Goal: Task Accomplishment & Management: Use online tool/utility

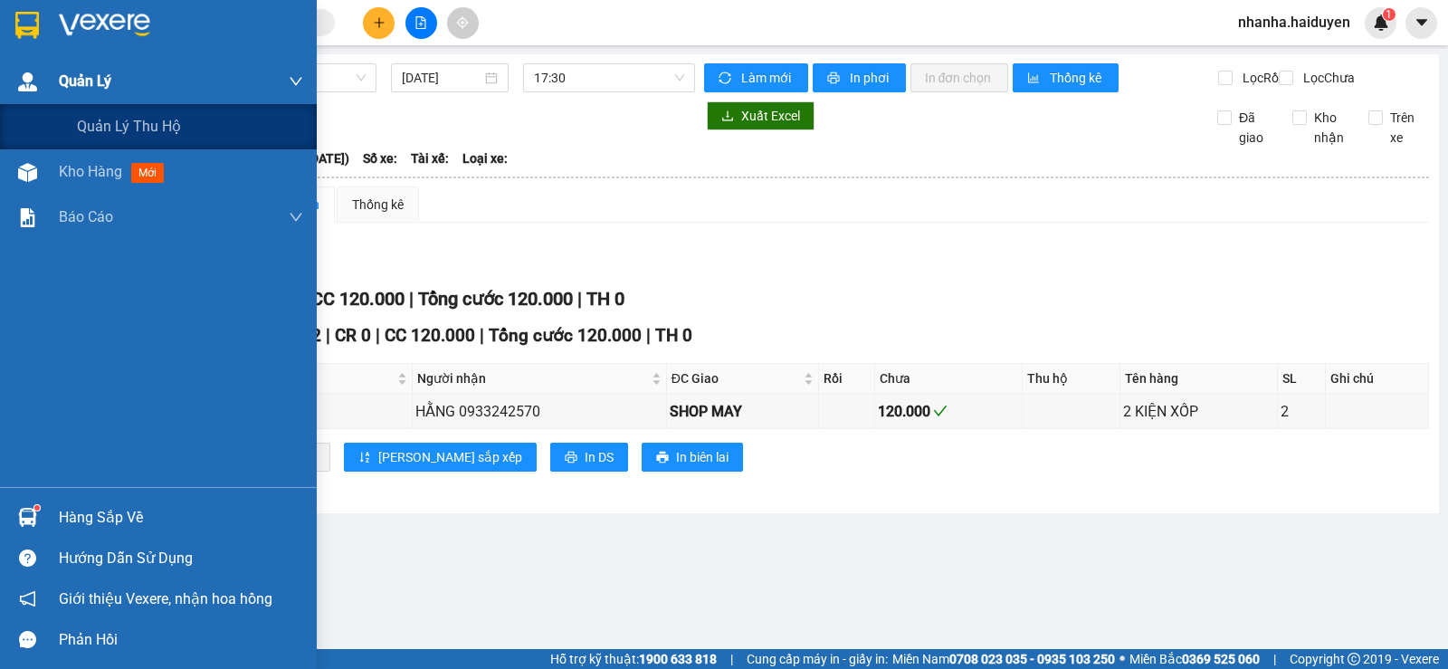
click at [21, 101] on div "Quản Lý" at bounding box center [158, 81] width 317 height 45
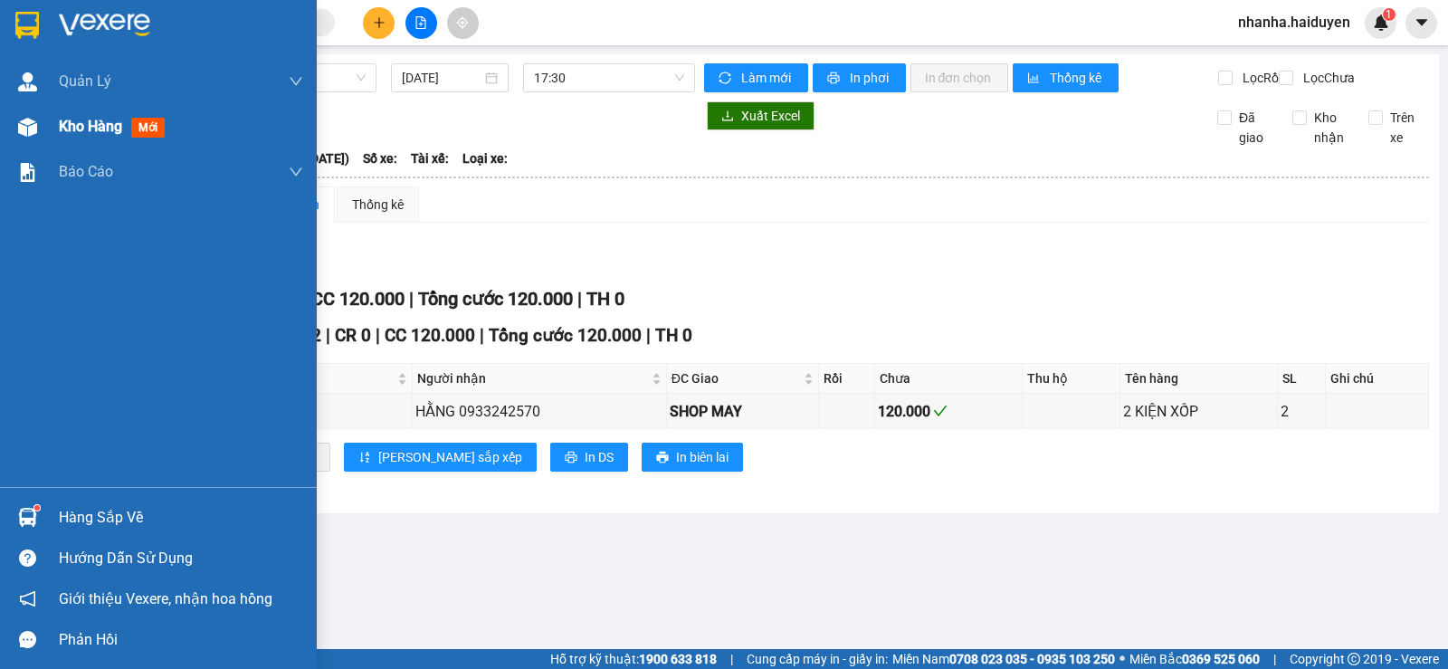
click at [29, 111] on div at bounding box center [28, 127] width 32 height 32
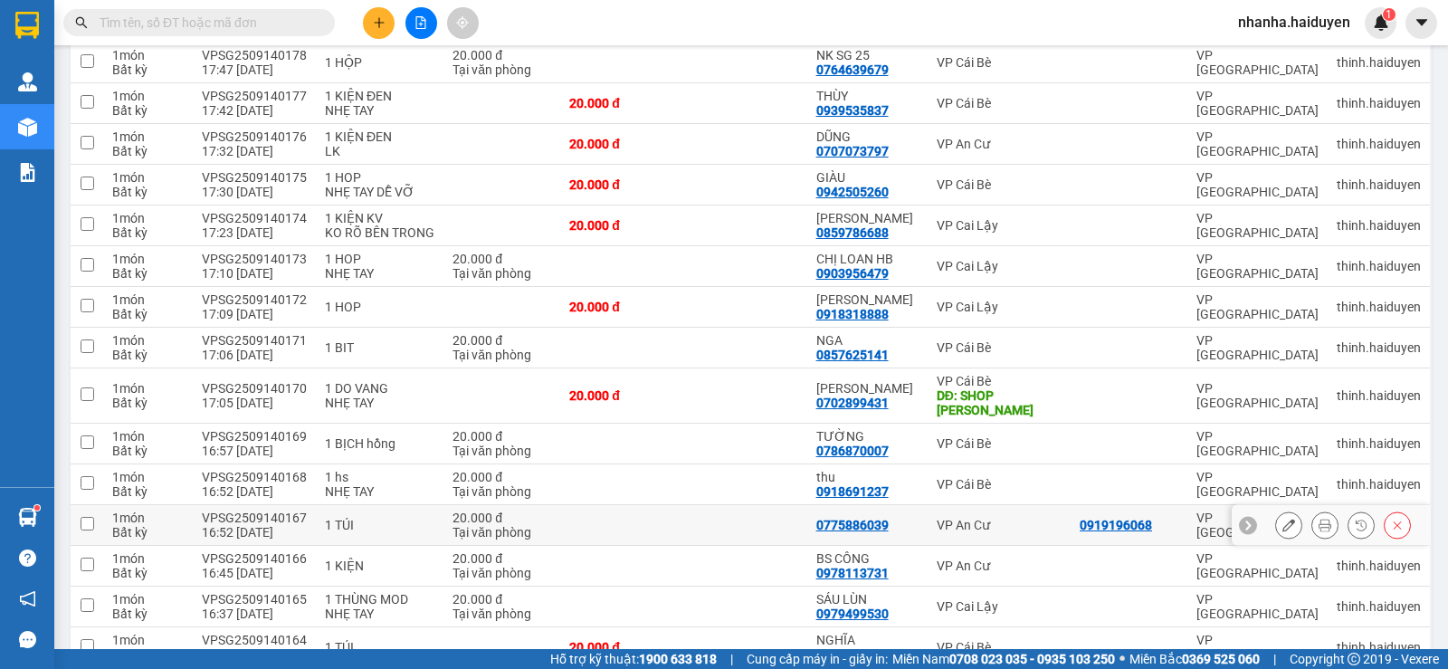
scroll to position [724, 0]
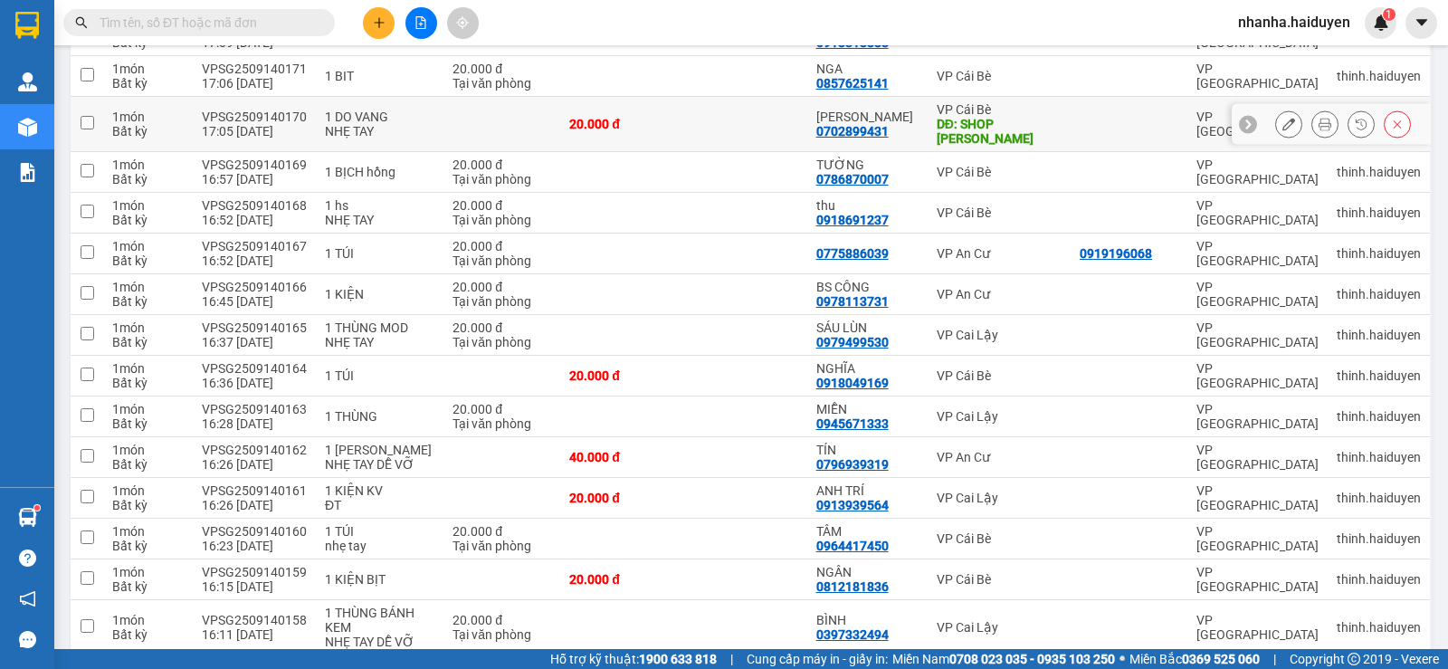
click at [637, 152] on td "20.000 đ" at bounding box center [621, 124] width 123 height 55
checkbox input "true"
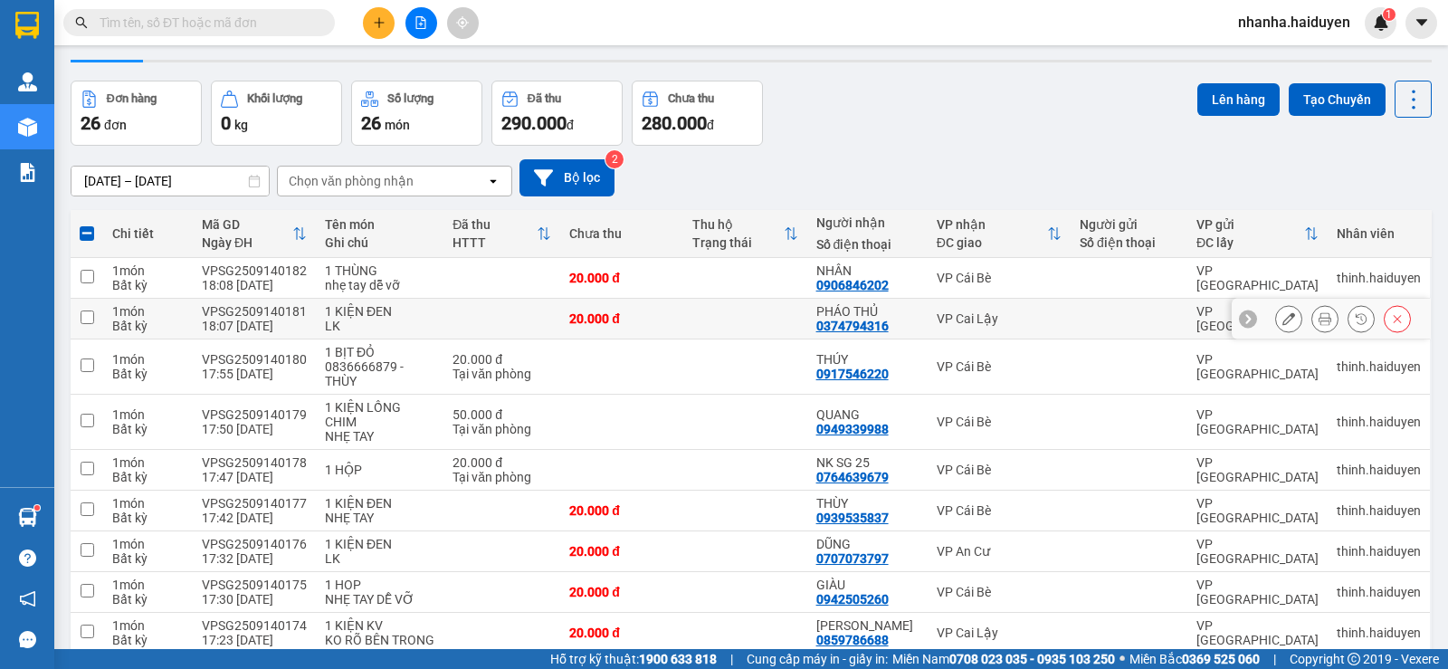
scroll to position [0, 0]
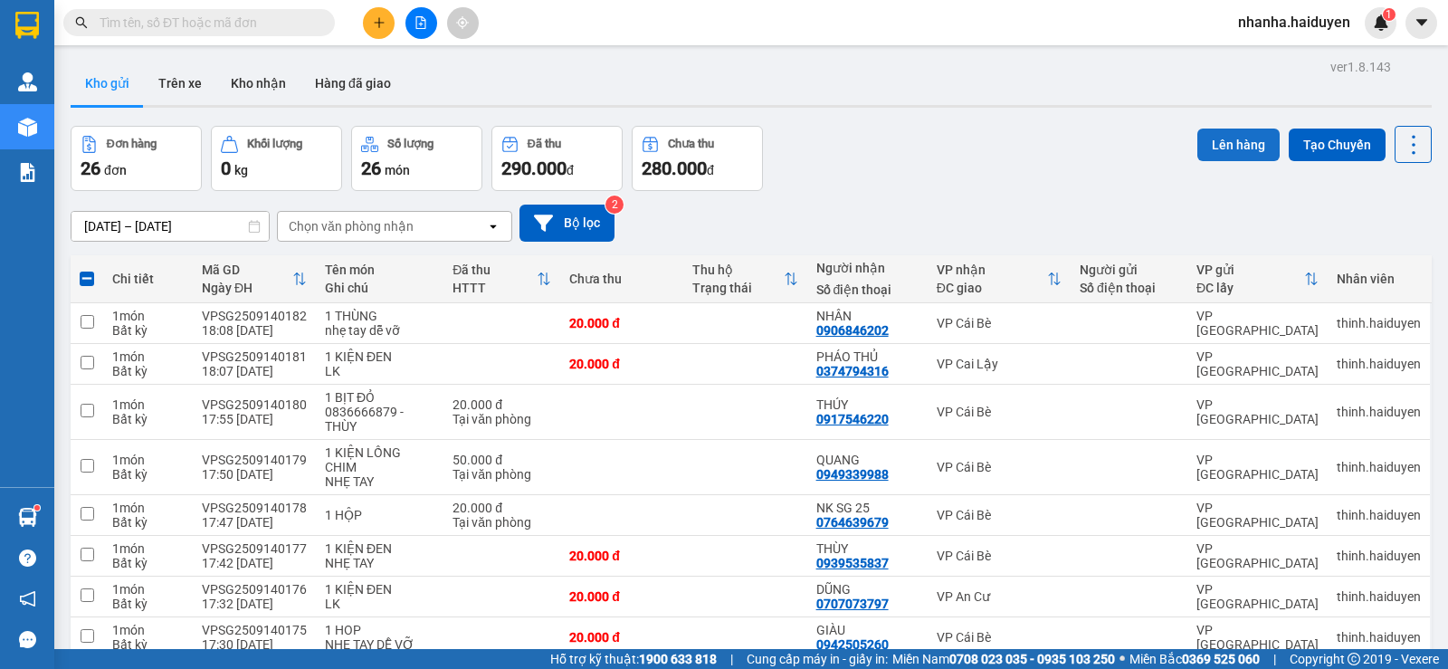
click at [1223, 138] on button "Lên hàng" at bounding box center [1238, 144] width 82 height 33
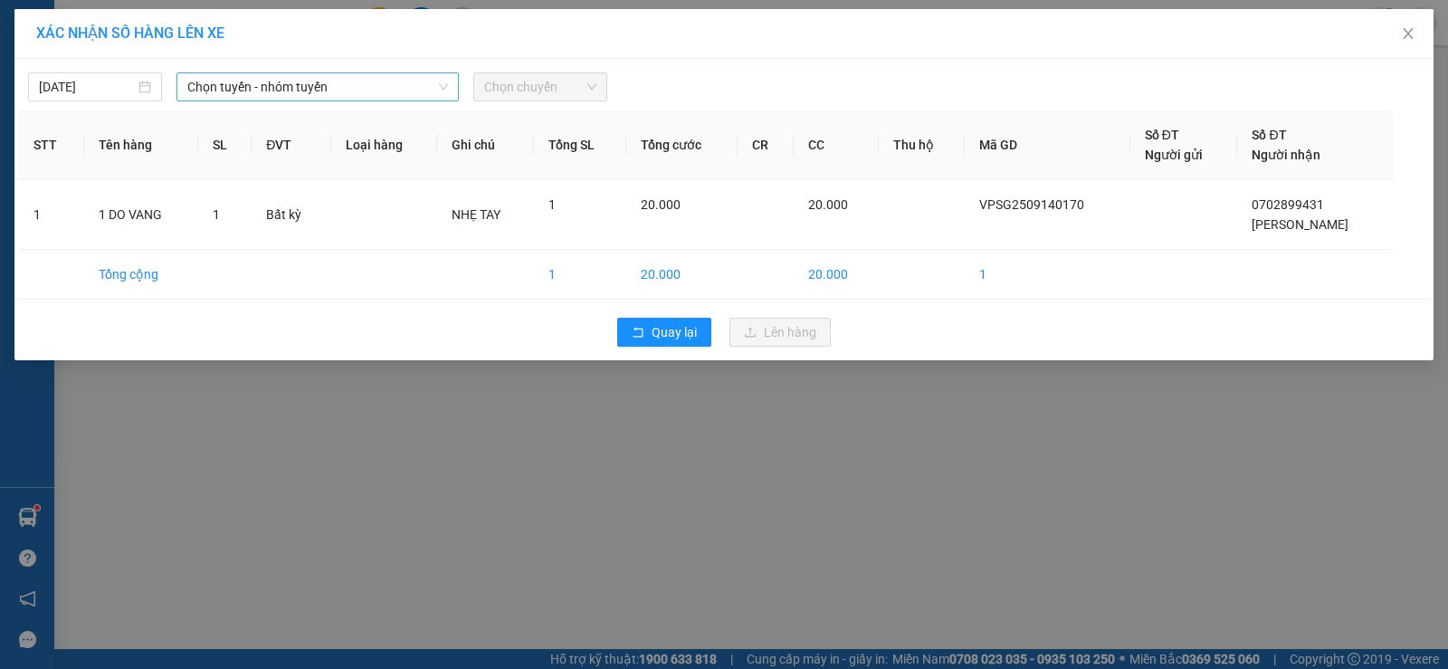
click at [342, 84] on span "Chọn tuyến - nhóm tuyến" at bounding box center [317, 86] width 261 height 27
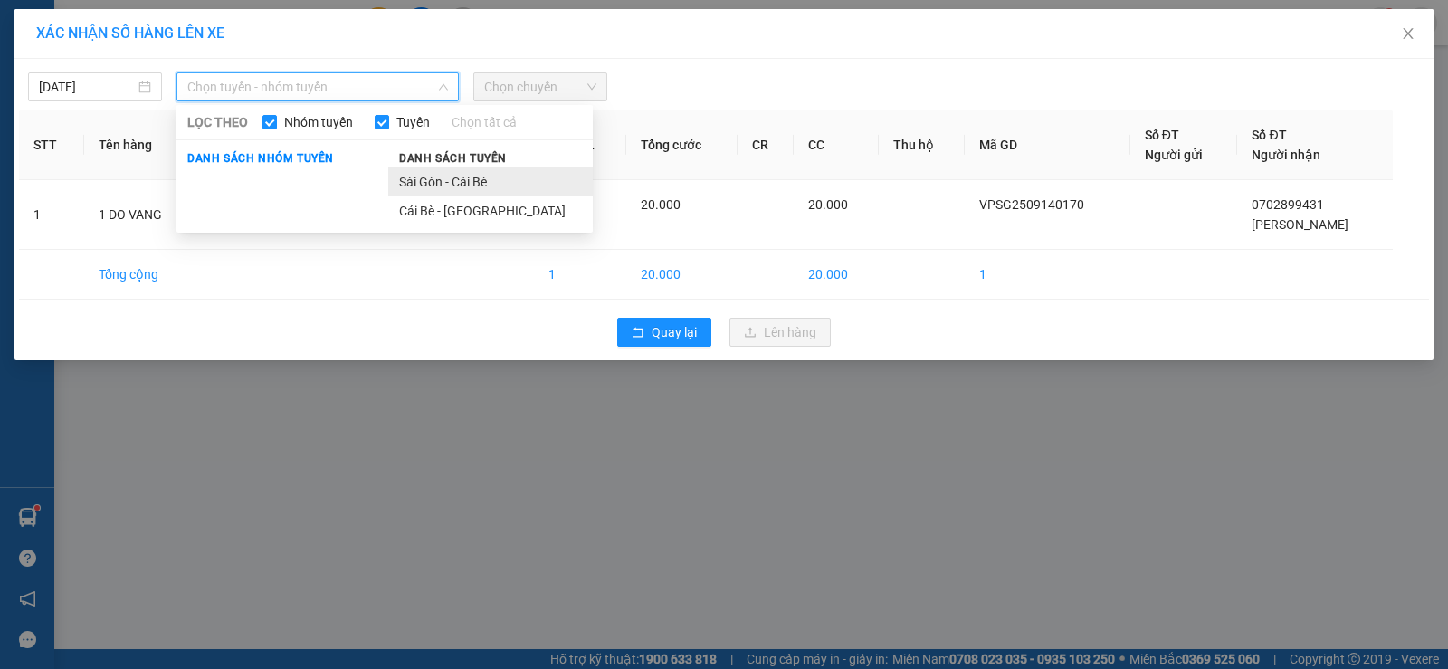
click at [451, 185] on li "Sài Gòn - Cái Bè" at bounding box center [490, 181] width 204 height 29
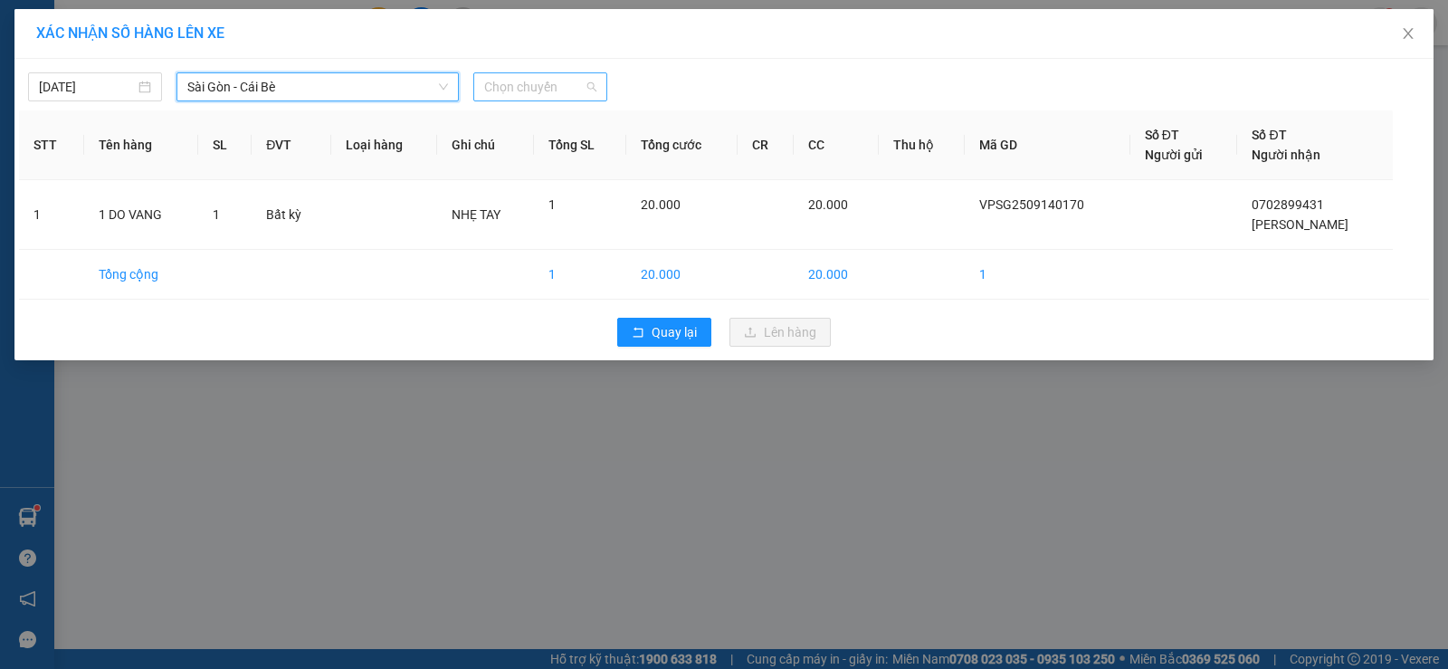
click at [567, 92] on span "Chọn chuyến" at bounding box center [540, 86] width 112 height 27
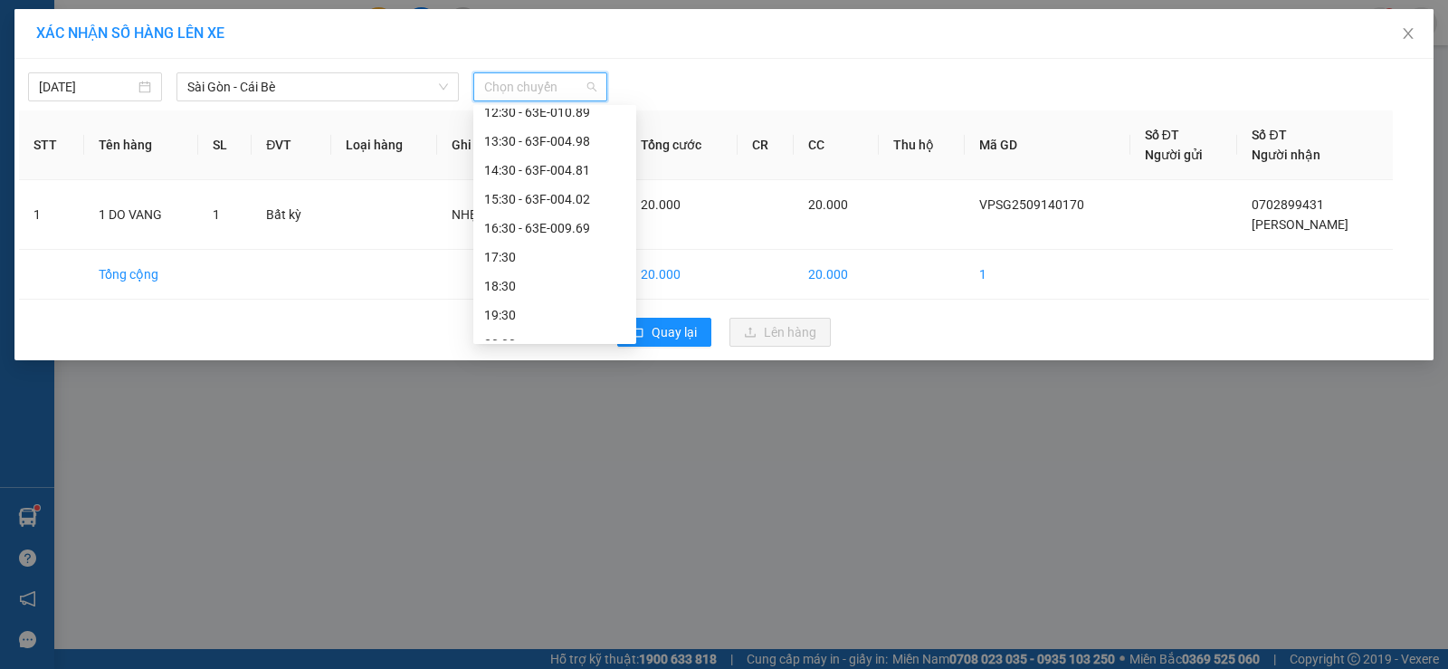
scroll to position [290, 0]
click at [551, 275] on div "18:30" at bounding box center [554, 268] width 141 height 20
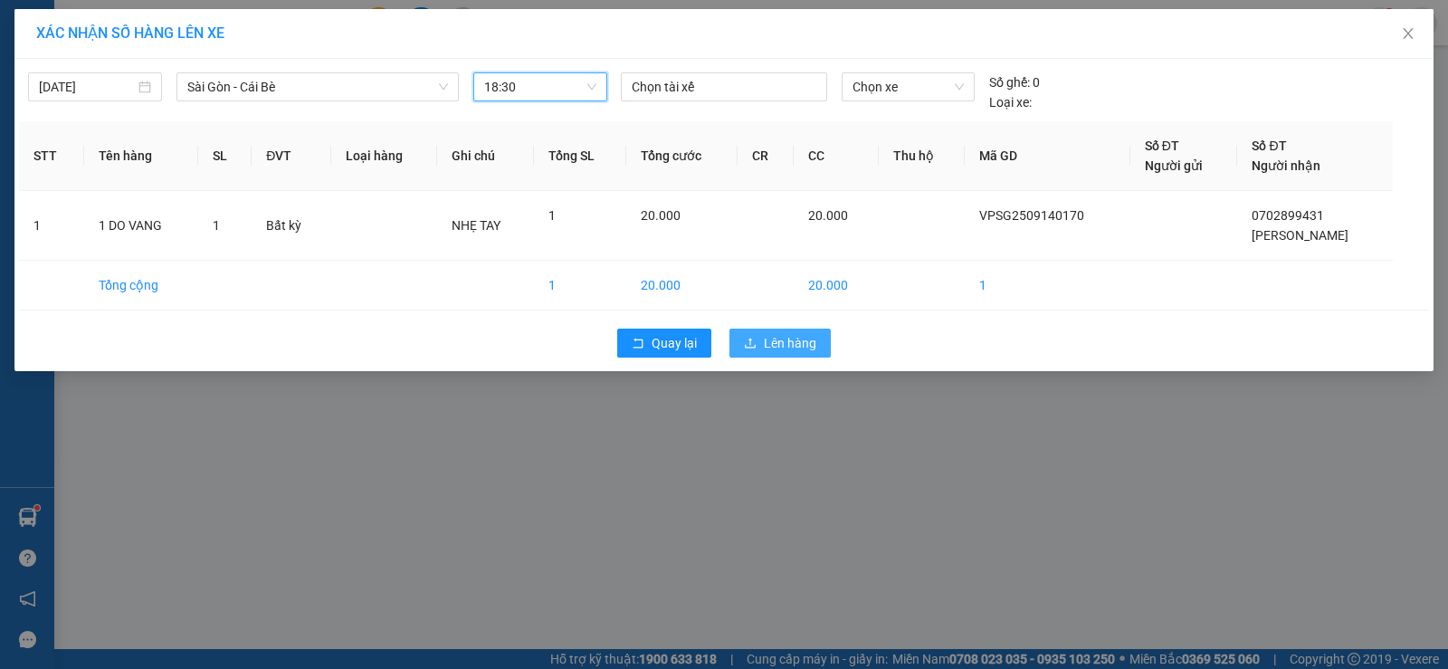
click at [779, 342] on span "Lên hàng" at bounding box center [790, 343] width 52 height 20
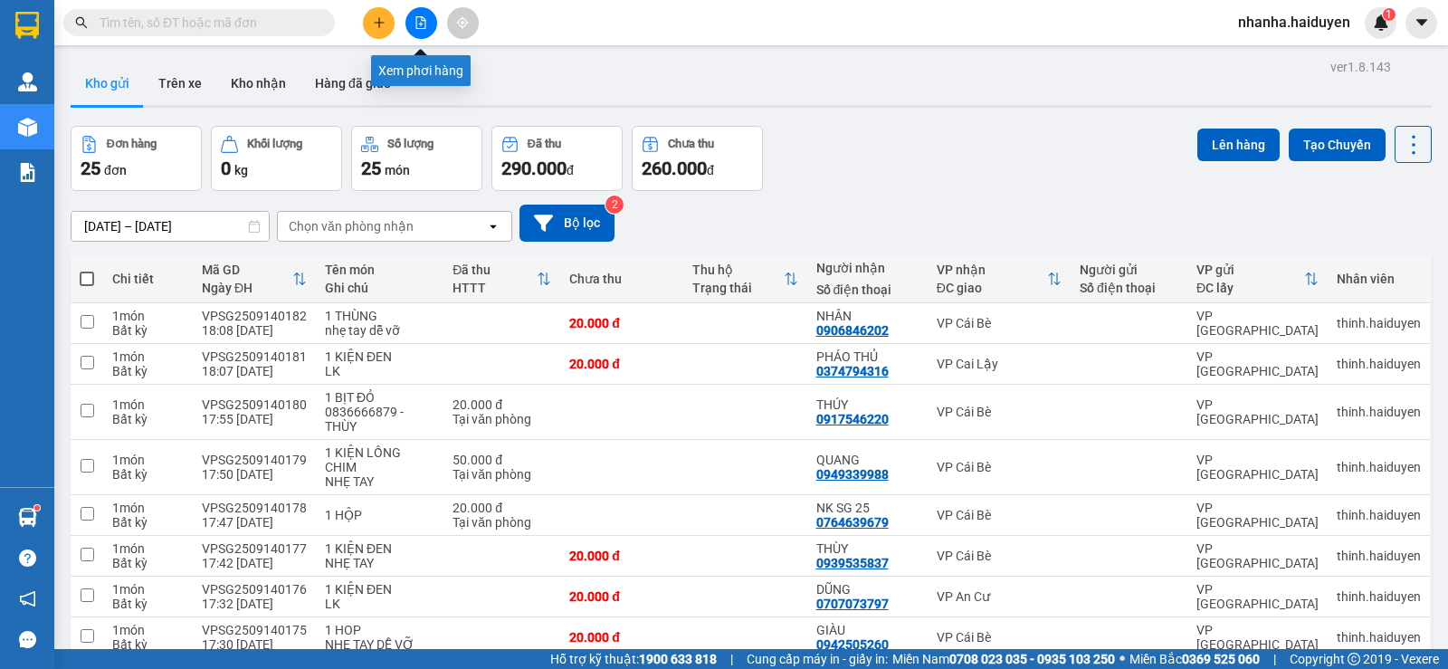
click at [419, 20] on icon "file-add" at bounding box center [420, 22] width 13 height 13
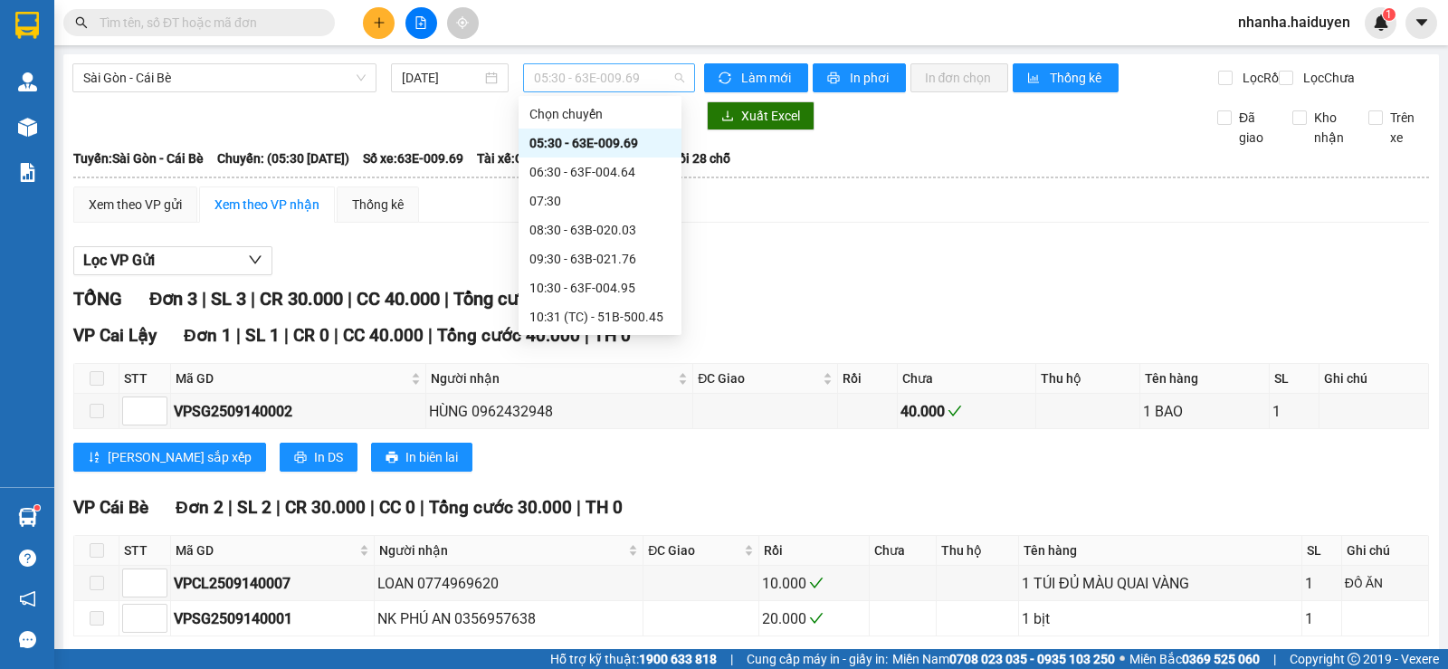
click at [638, 75] on span "05:30 - 63E-009.69" at bounding box center [608, 77] width 149 height 27
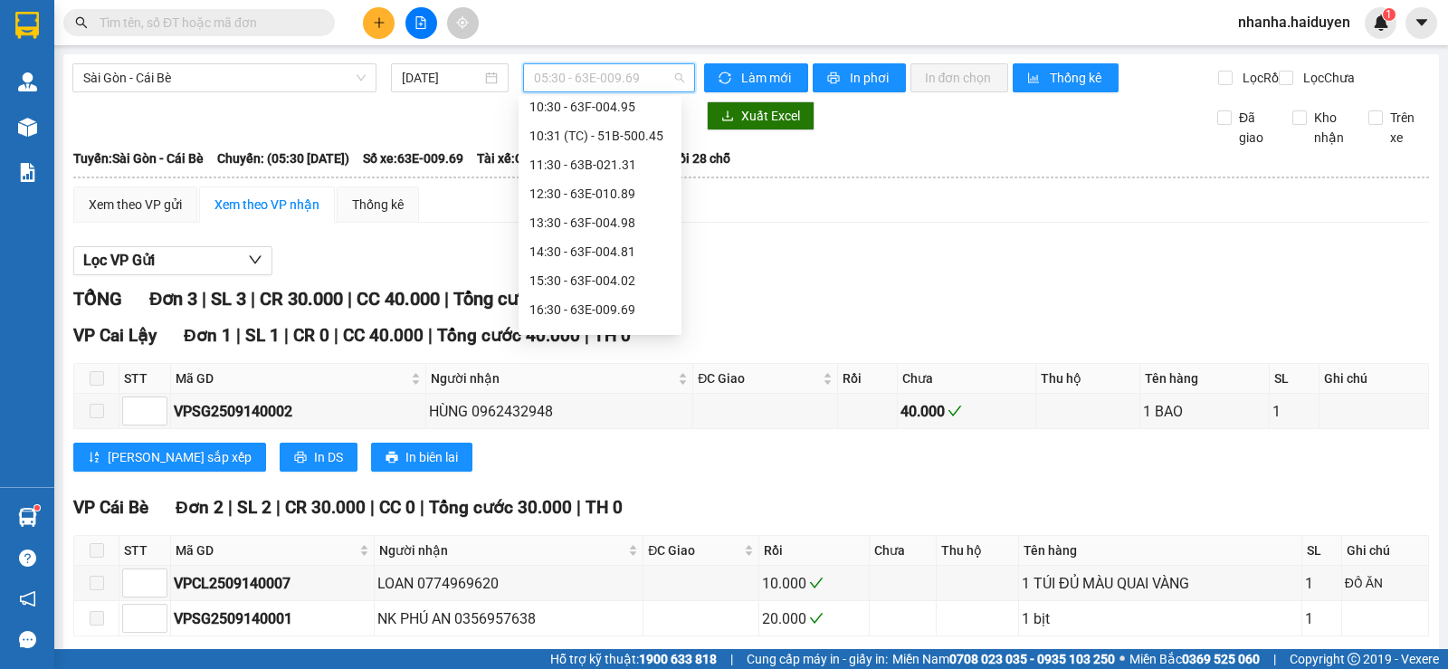
scroll to position [290, 0]
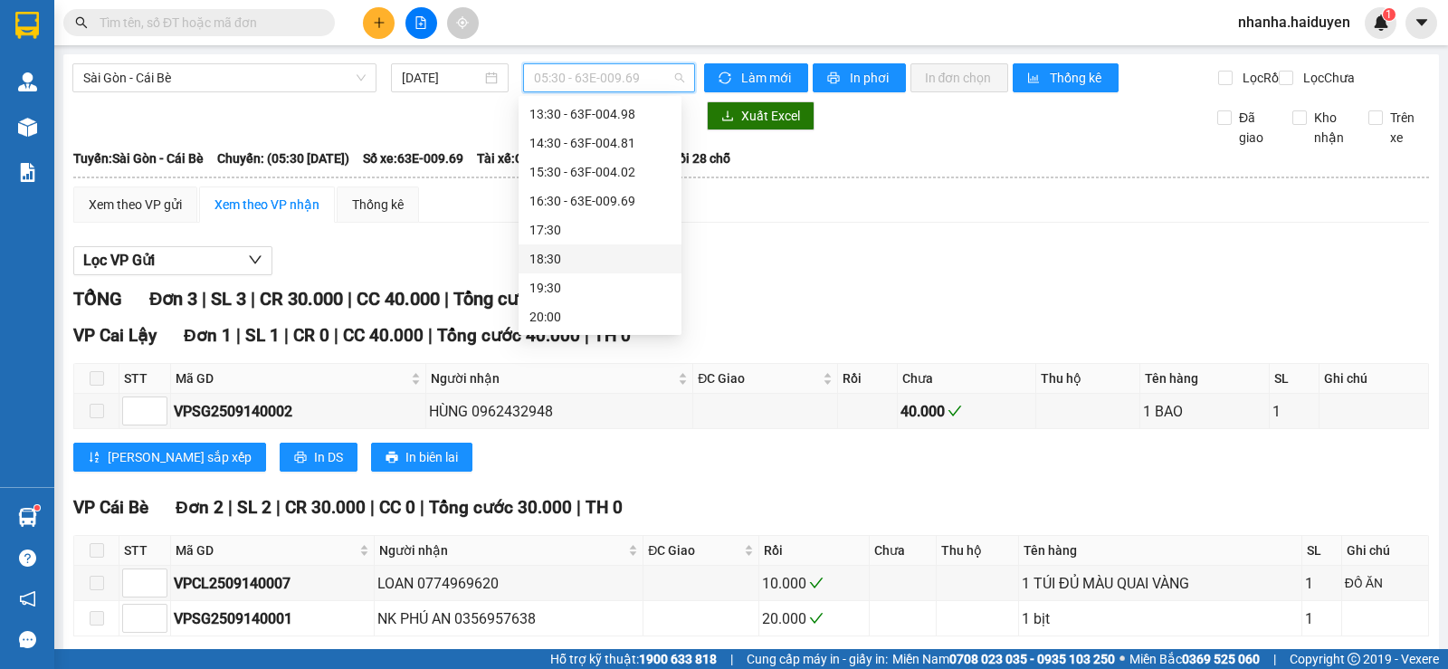
click at [582, 256] on div "18:30" at bounding box center [599, 259] width 141 height 20
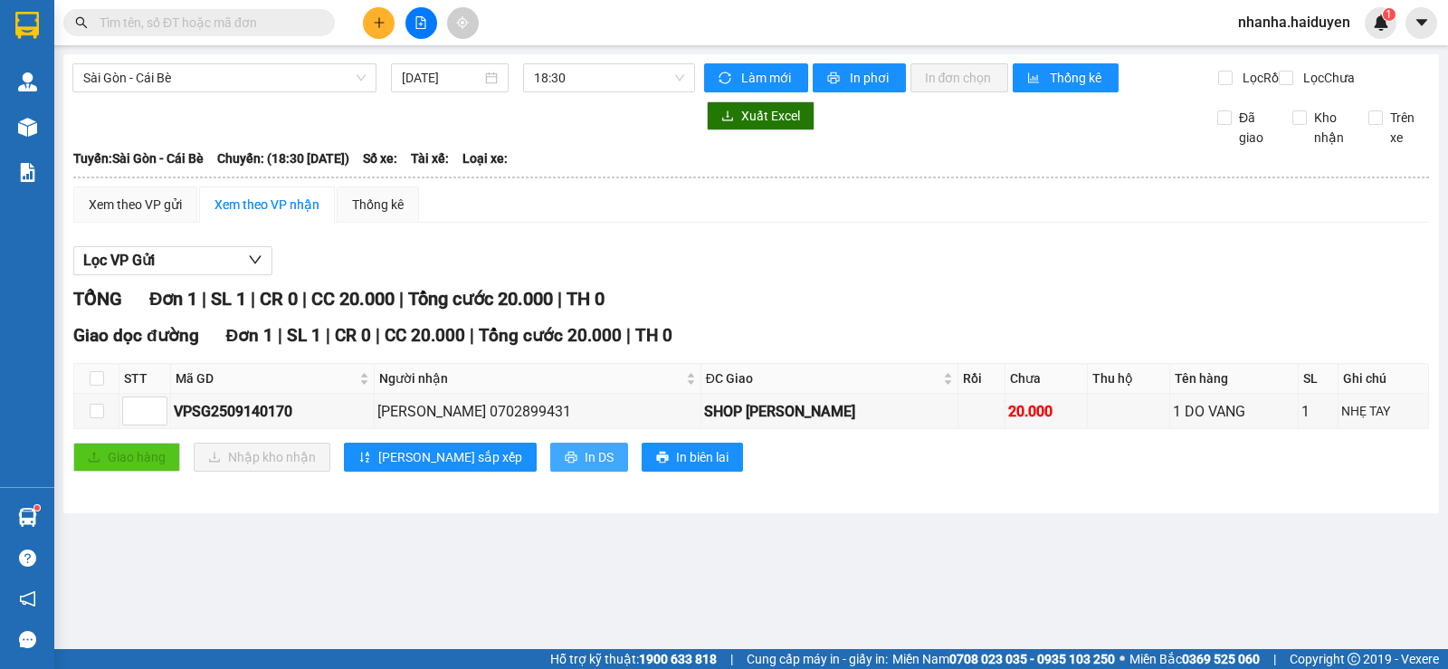
click at [584, 467] on span "In DS" at bounding box center [598, 457] width 29 height 20
click at [95, 385] on input "checkbox" at bounding box center [97, 378] width 14 height 14
checkbox input "true"
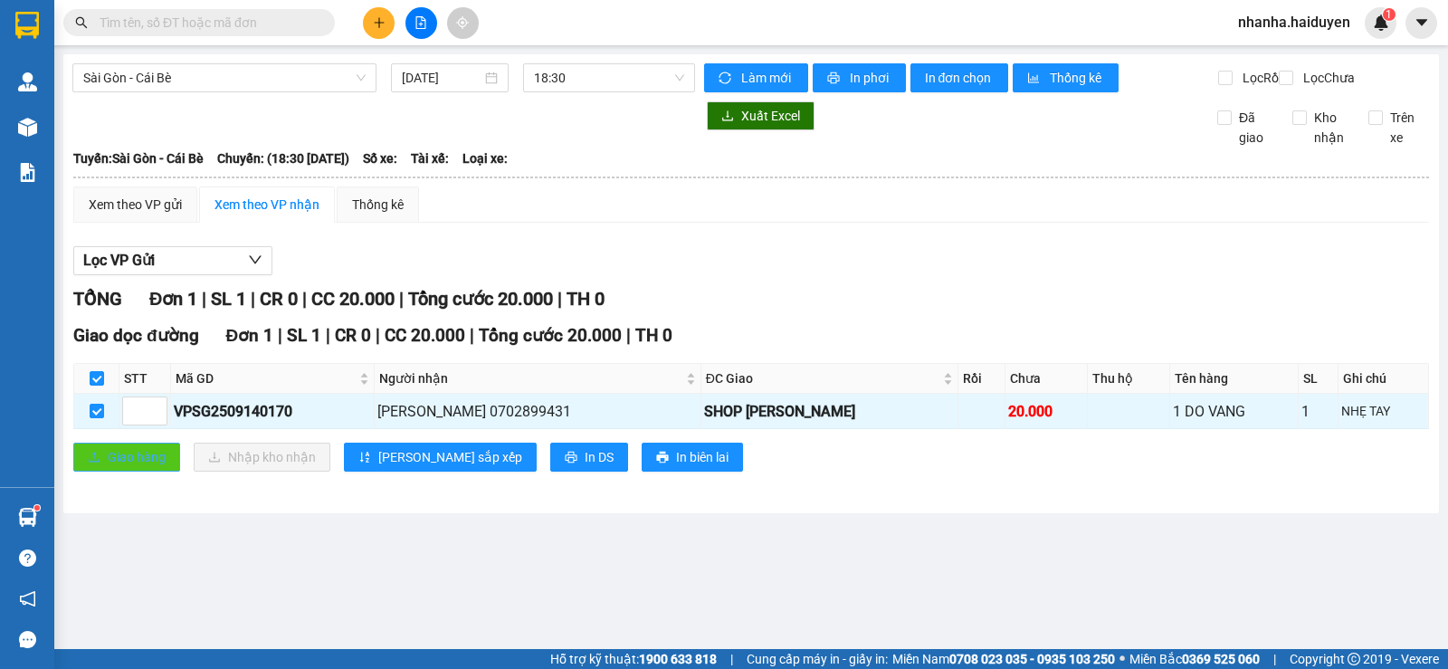
click at [103, 463] on button "Giao hàng" at bounding box center [126, 456] width 107 height 29
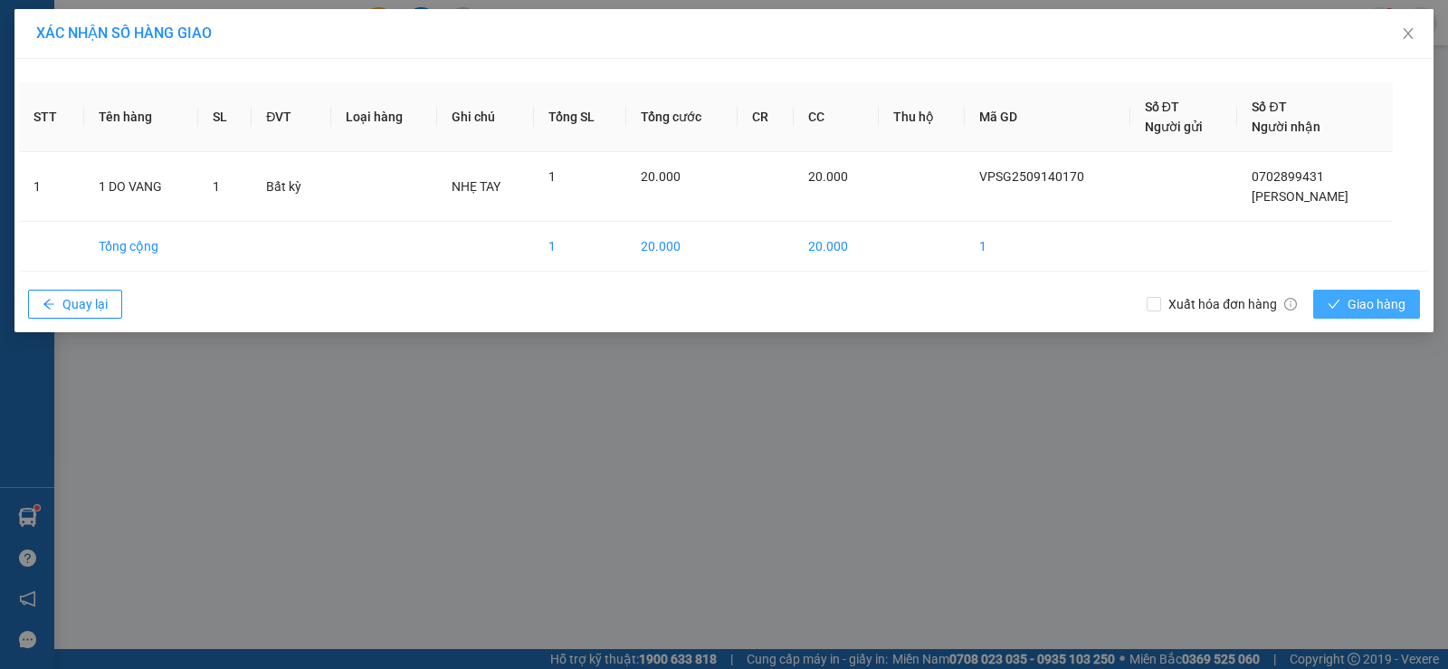
click at [1362, 299] on span "Giao hàng" at bounding box center [1376, 304] width 58 height 20
